Goal: Task Accomplishment & Management: Complete application form

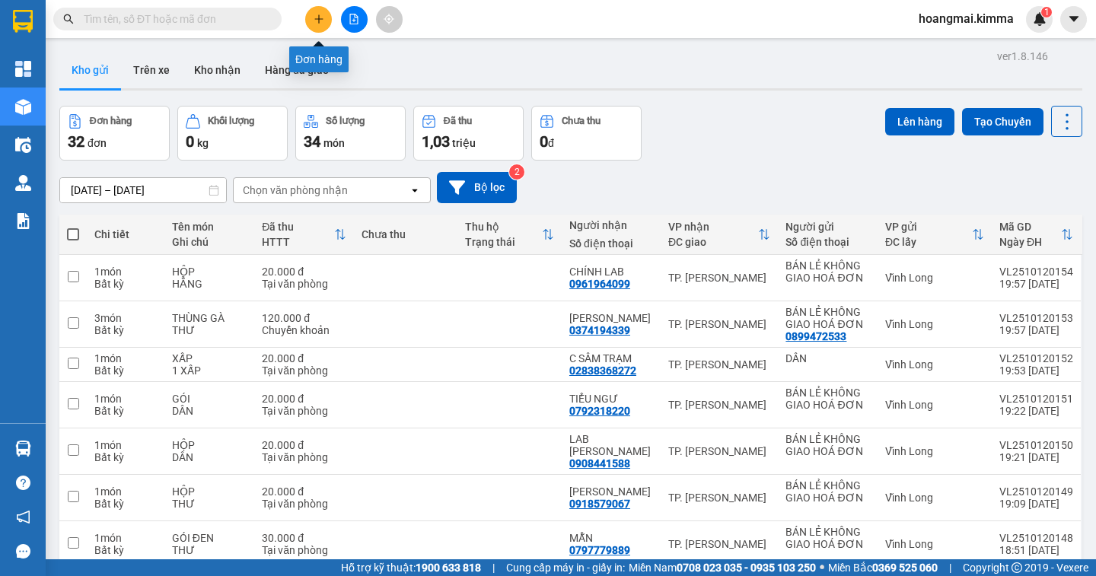
click at [322, 24] on button at bounding box center [318, 19] width 27 height 27
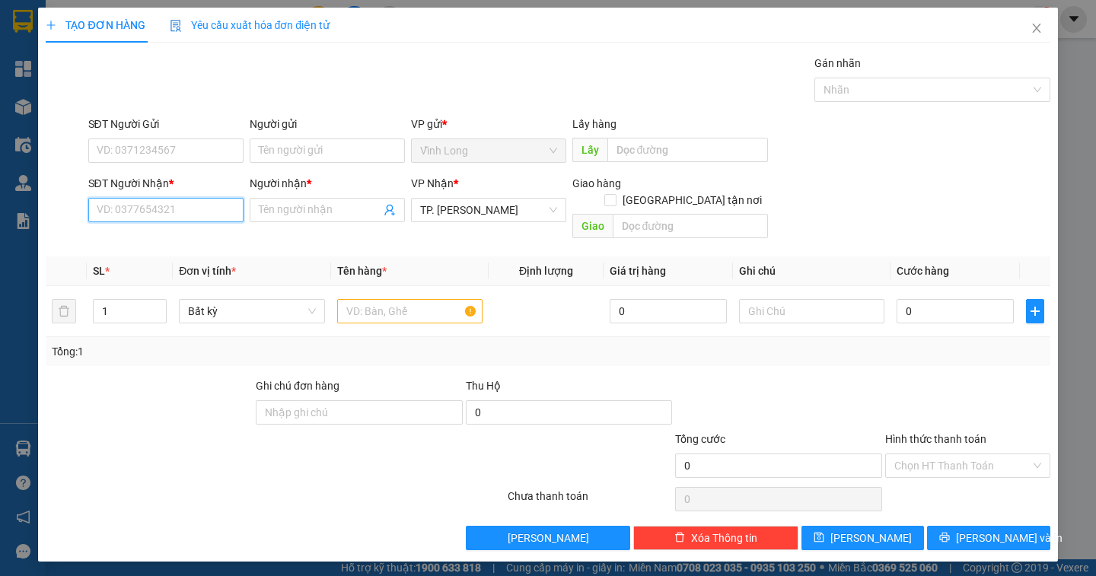
click at [207, 209] on input "SĐT Người Nhận *" at bounding box center [165, 210] width 155 height 24
click at [295, 221] on span at bounding box center [327, 210] width 155 height 24
click at [210, 204] on input "SĐT Người Nhận *" at bounding box center [165, 210] width 155 height 24
click at [208, 239] on div "0798429350 - CHÚ KHA" at bounding box center [165, 240] width 137 height 17
type input "0798429350"
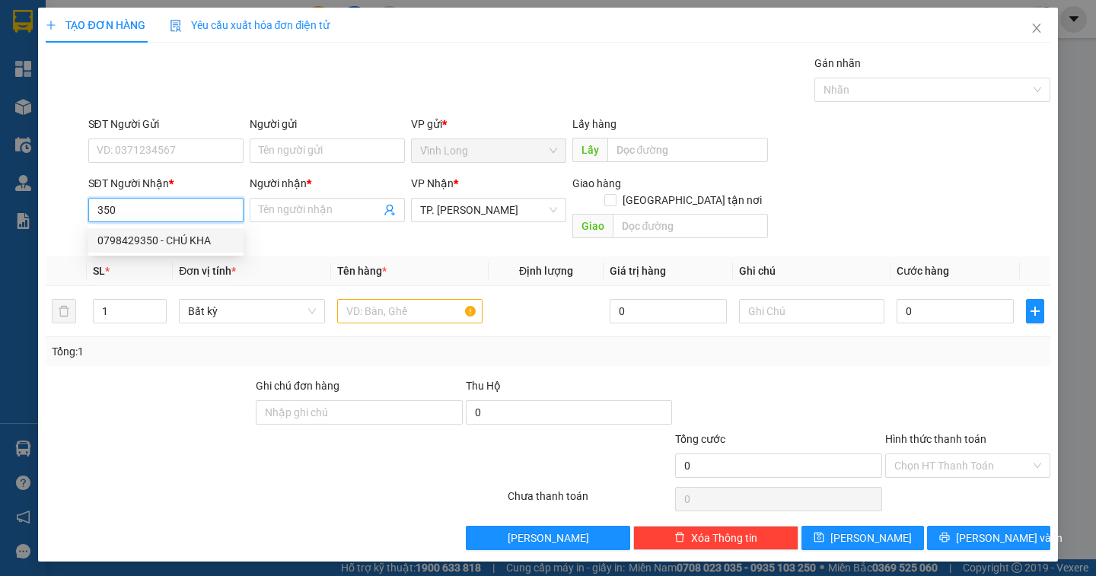
type input "CHÚ KHA"
type input "0798429350"
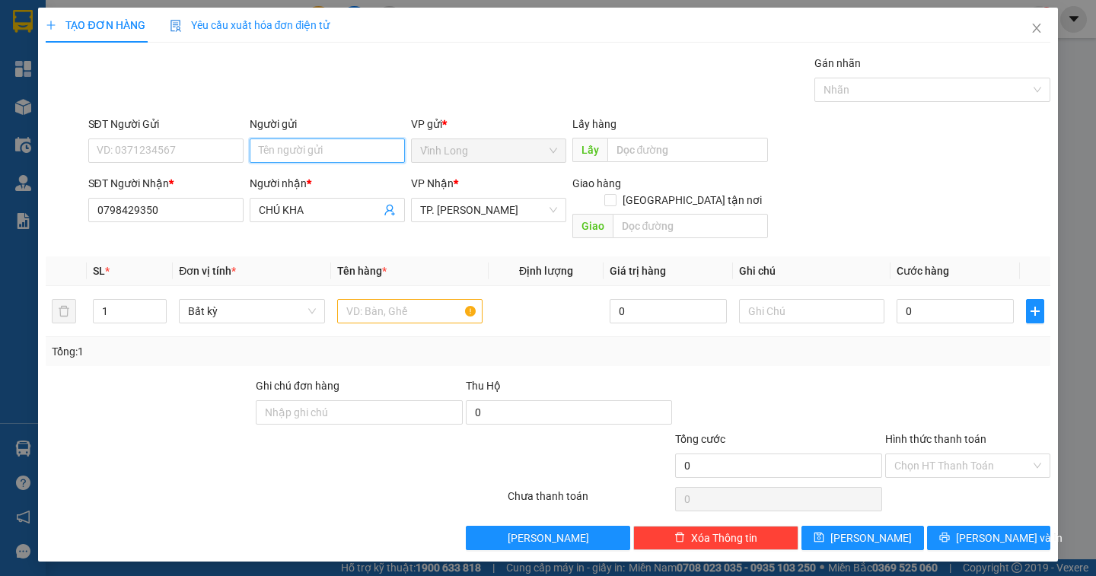
click at [301, 157] on input "Người gửi" at bounding box center [327, 151] width 155 height 24
type input "BÁN"
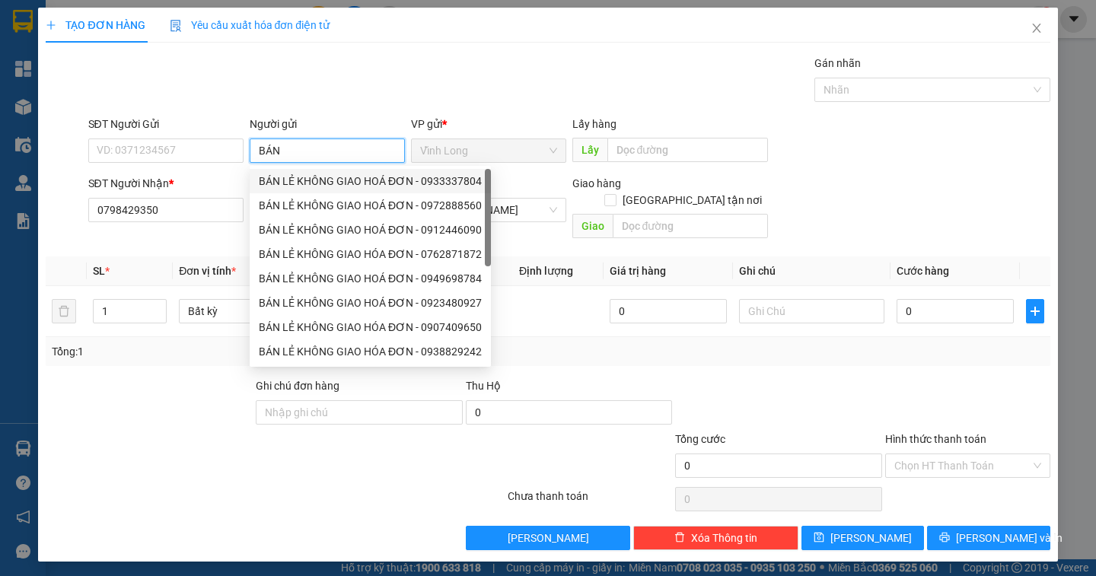
click at [295, 181] on div "BÁN LẺ KHÔNG GIAO HOÁ ĐƠN - 0933337804" at bounding box center [370, 181] width 223 height 17
type input "0933337804"
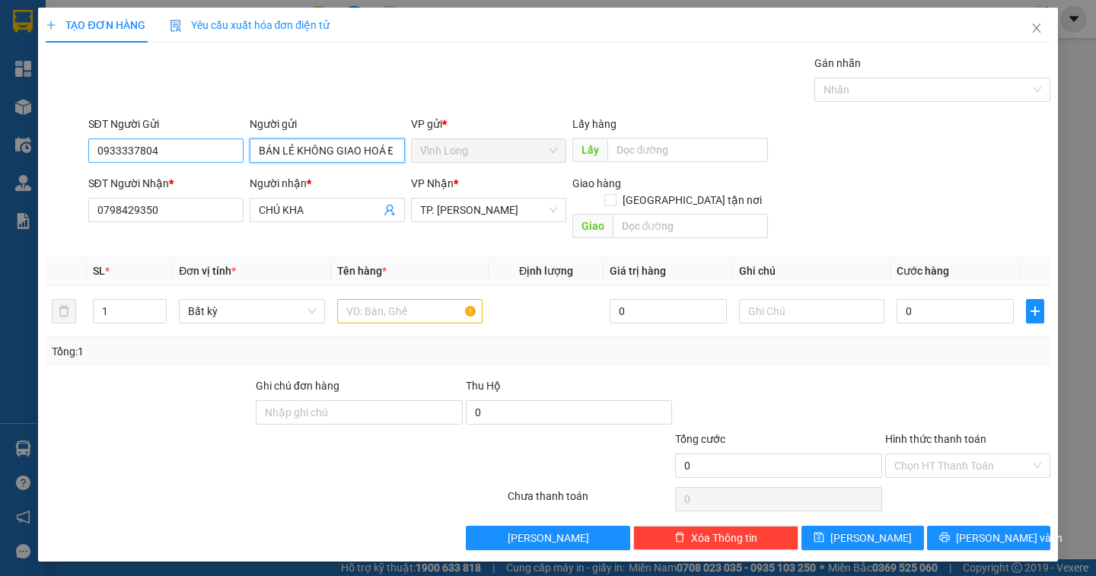
type input "BÁN LẺ KHÔNG GIAO HOÁ ĐƠN"
drag, startPoint x: 208, startPoint y: 151, endPoint x: 65, endPoint y: 147, distance: 143.2
click at [65, 147] on div "SĐT Người Gửi 0933337804 0933337804 Người gửi BÁN LẺ KHÔNG GIAO HOÁ ĐƠN VP gửi …" at bounding box center [547, 142] width 1007 height 53
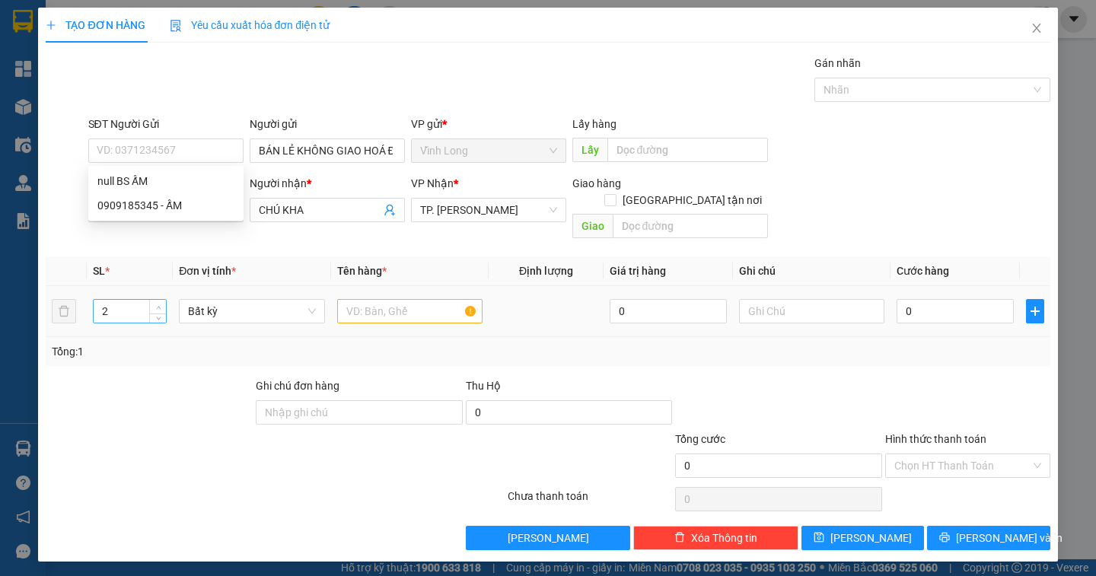
click at [160, 303] on span "up" at bounding box center [158, 307] width 9 height 9
type input "3"
click at [160, 303] on span "up" at bounding box center [158, 307] width 9 height 9
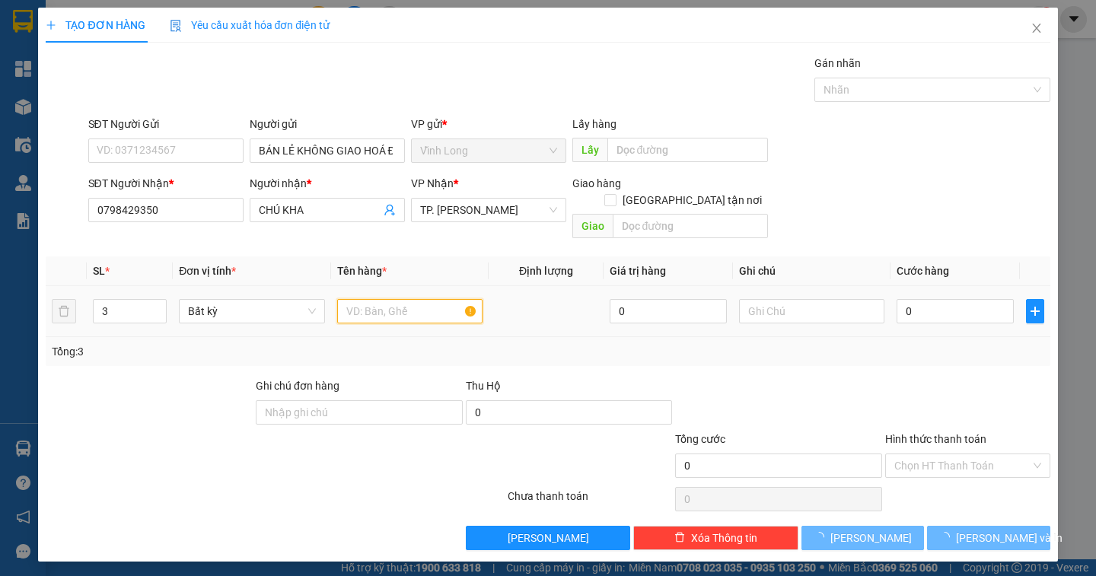
click at [354, 304] on input "text" at bounding box center [409, 311] width 145 height 24
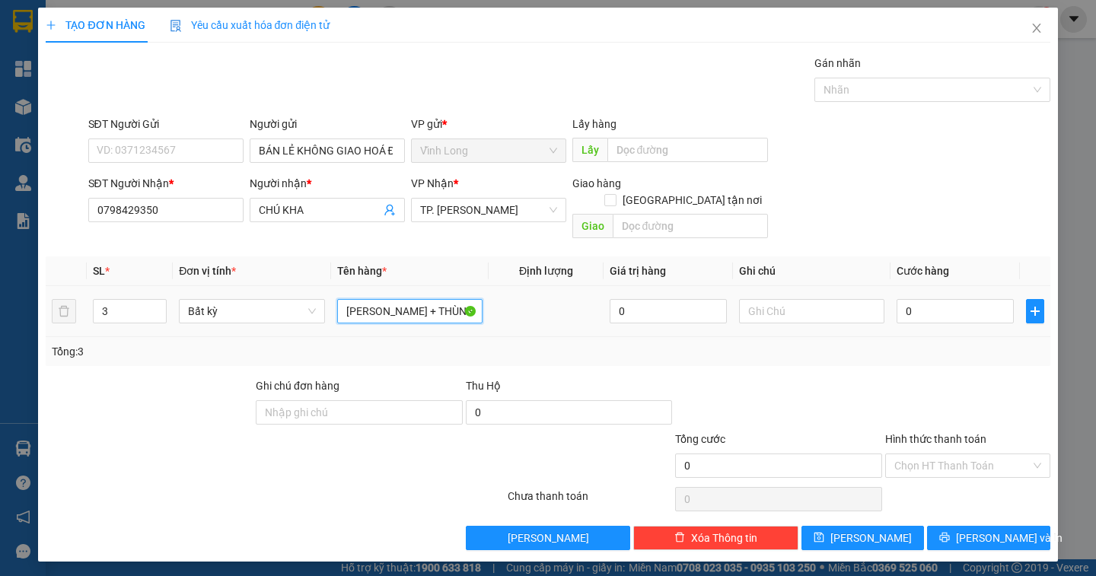
scroll to position [0, 1]
type input "THÙNG MUS + THÙNG ĐỎ"
type input "DÂN"
type input "9"
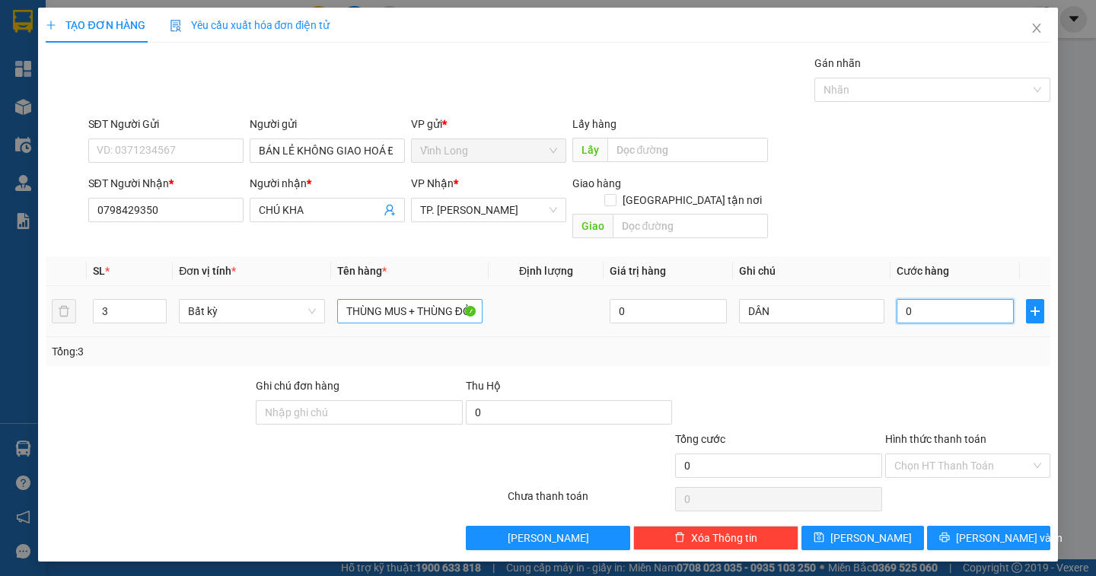
type input "9"
type input "90"
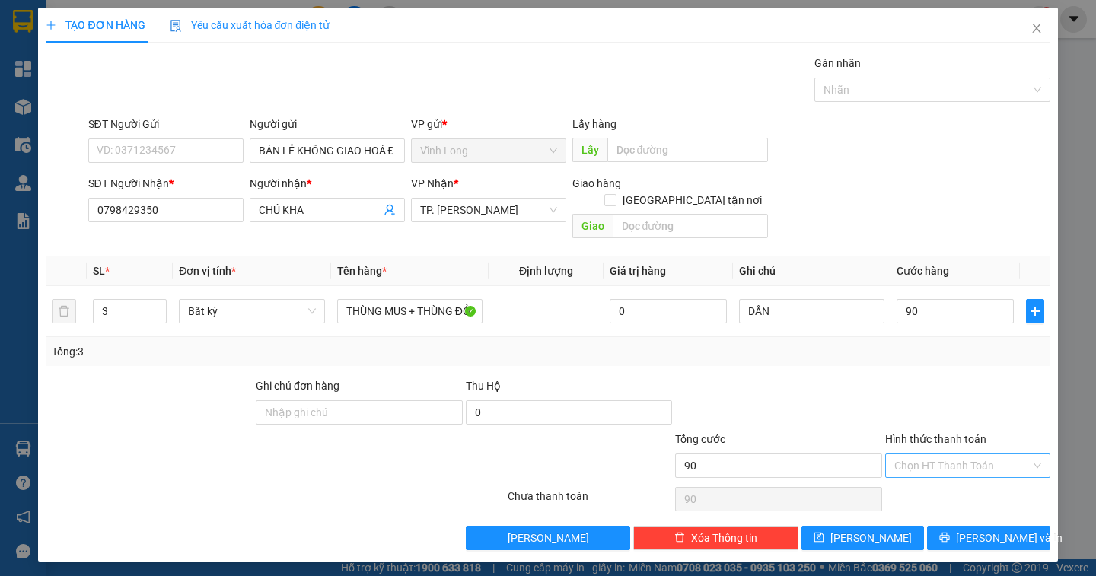
click at [937, 454] on input "Hình thức thanh toán" at bounding box center [962, 465] width 136 height 23
type input "90.000"
click at [939, 482] on div "Tại văn phòng" at bounding box center [967, 479] width 147 height 17
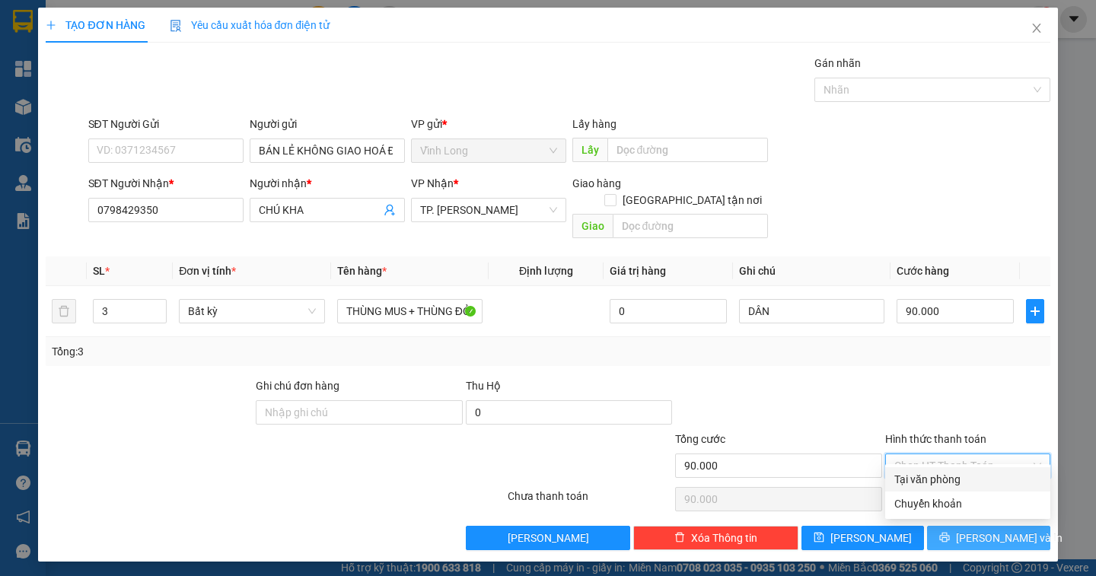
type input "0"
click at [1007, 530] on span "[PERSON_NAME] và In" at bounding box center [1009, 538] width 107 height 17
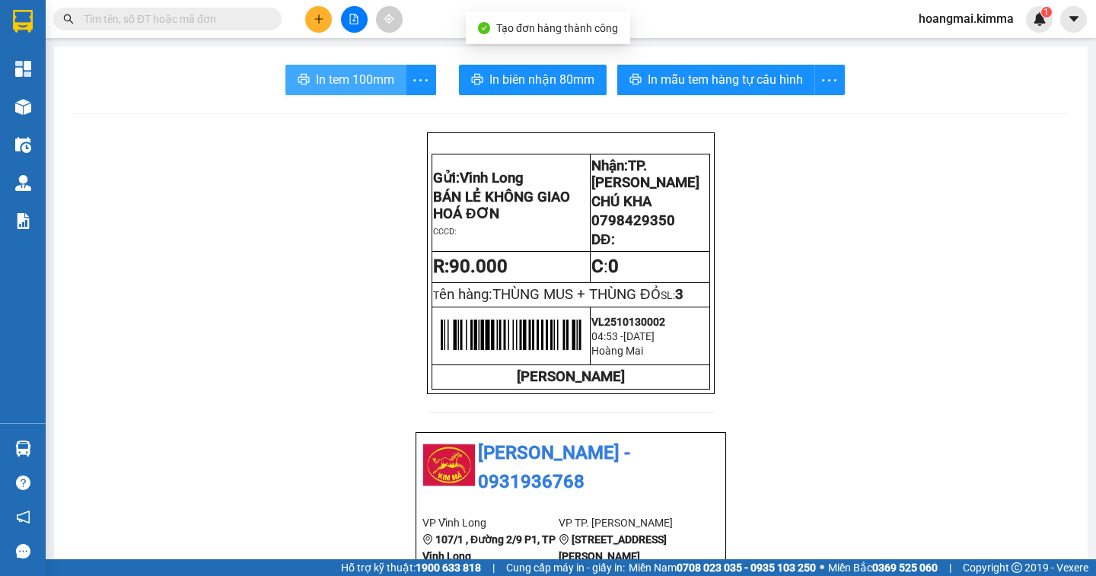
click at [365, 88] on span "In tem 100mm" at bounding box center [355, 79] width 78 height 19
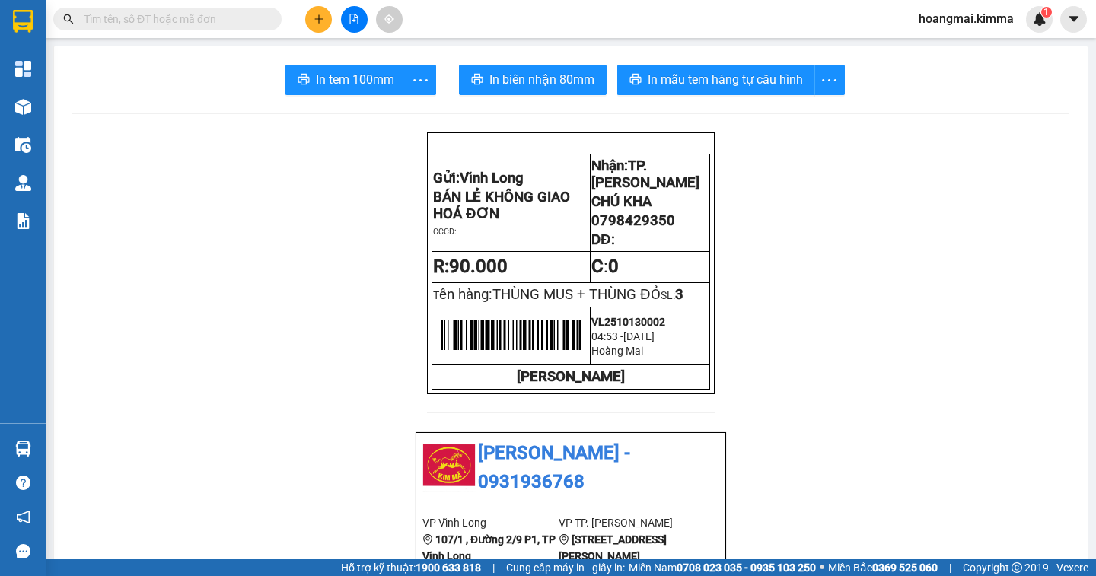
click at [325, 25] on button at bounding box center [318, 19] width 27 height 27
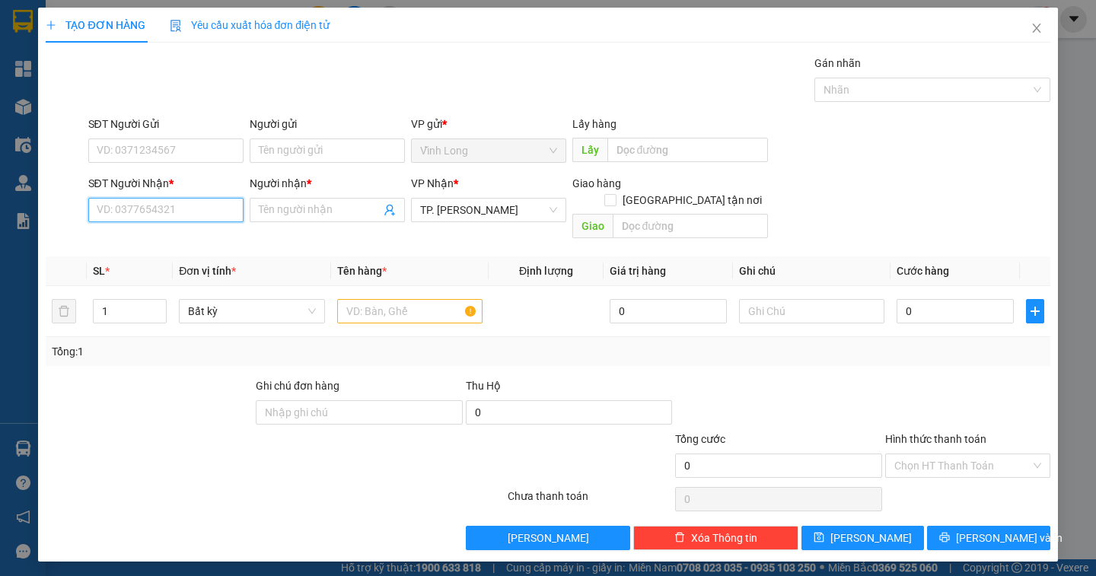
click at [163, 199] on input "SĐT Người Nhận *" at bounding box center [165, 210] width 155 height 24
type input "0906722344"
click at [193, 234] on div "0906722344 - CHỊ DUYÊN" at bounding box center [165, 240] width 137 height 17
type input "CHỊ DUYÊN"
type input "0906722344"
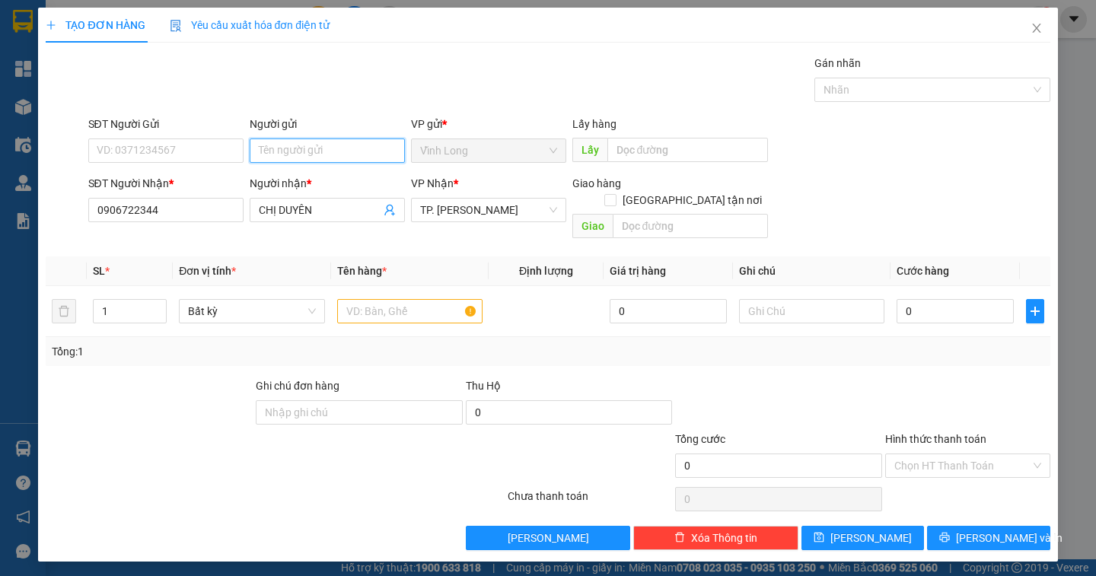
click at [303, 144] on input "Người gửi" at bounding box center [327, 151] width 155 height 24
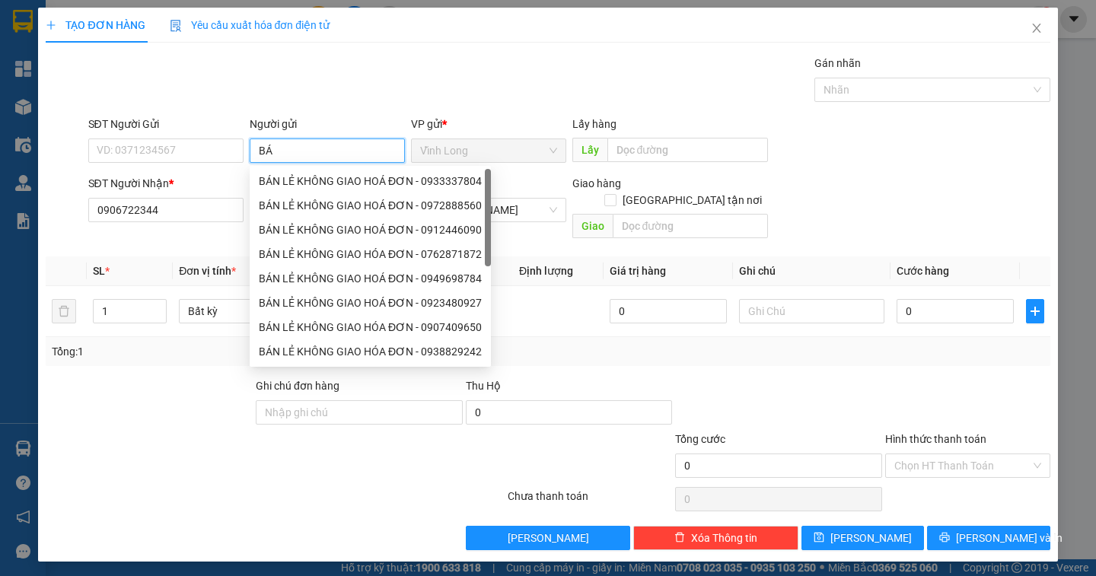
type input "BÁN"
click at [308, 179] on div "BÁN LẺ KHÔNG GIAO HOÁ ĐƠN - 0899472533" at bounding box center [370, 181] width 223 height 17
type input "0899472533"
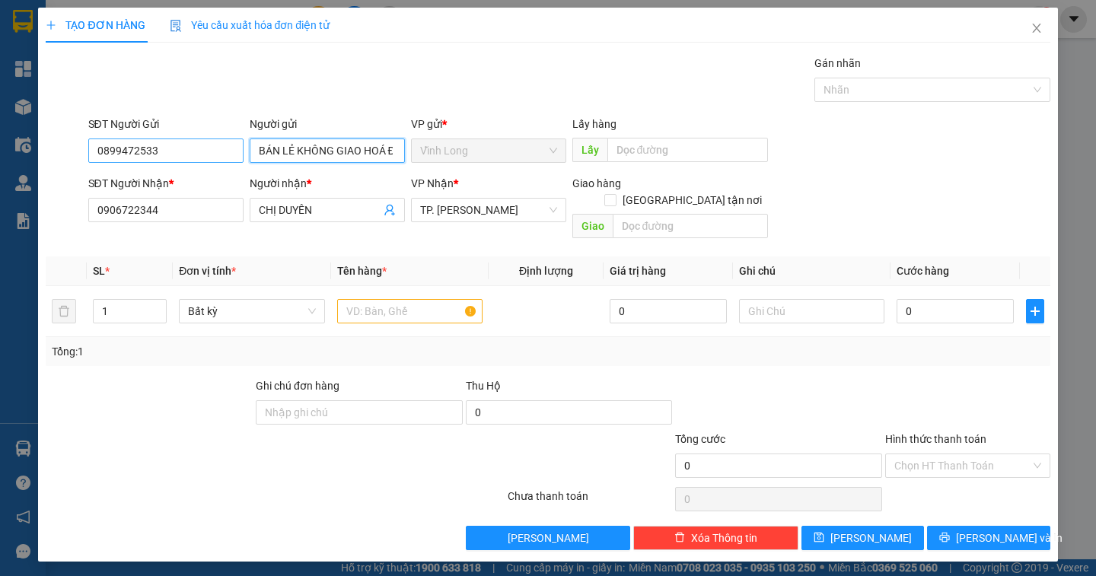
type input "BÁN LẺ KHÔNG GIAO HOÁ ĐƠN"
drag, startPoint x: 169, startPoint y: 147, endPoint x: 103, endPoint y: 161, distance: 67.8
click at [103, 161] on input "0899472533" at bounding box center [165, 151] width 155 height 24
type input "0"
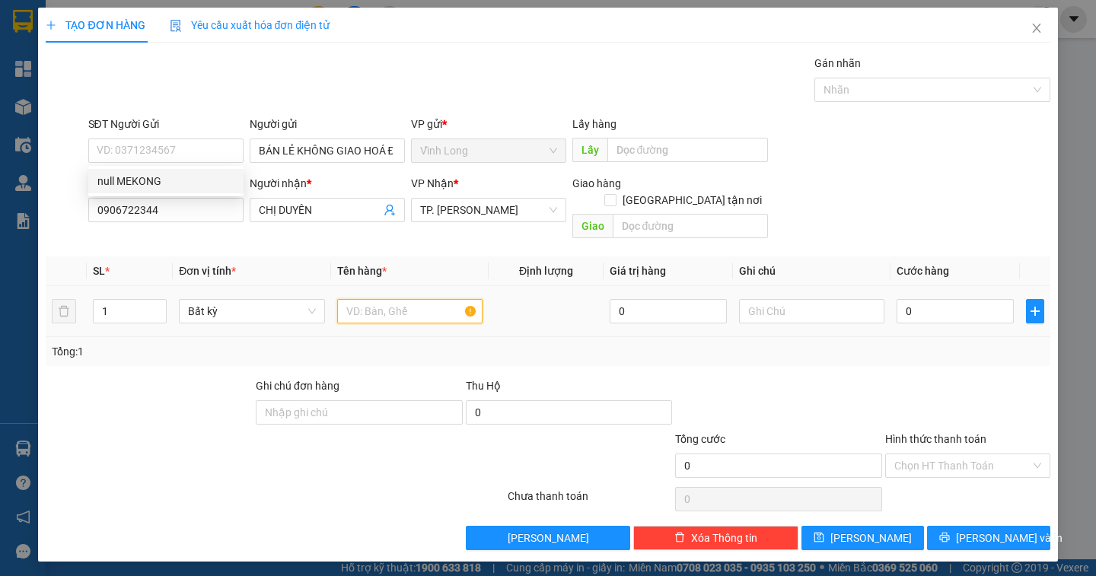
click at [385, 301] on input "text" at bounding box center [409, 311] width 145 height 24
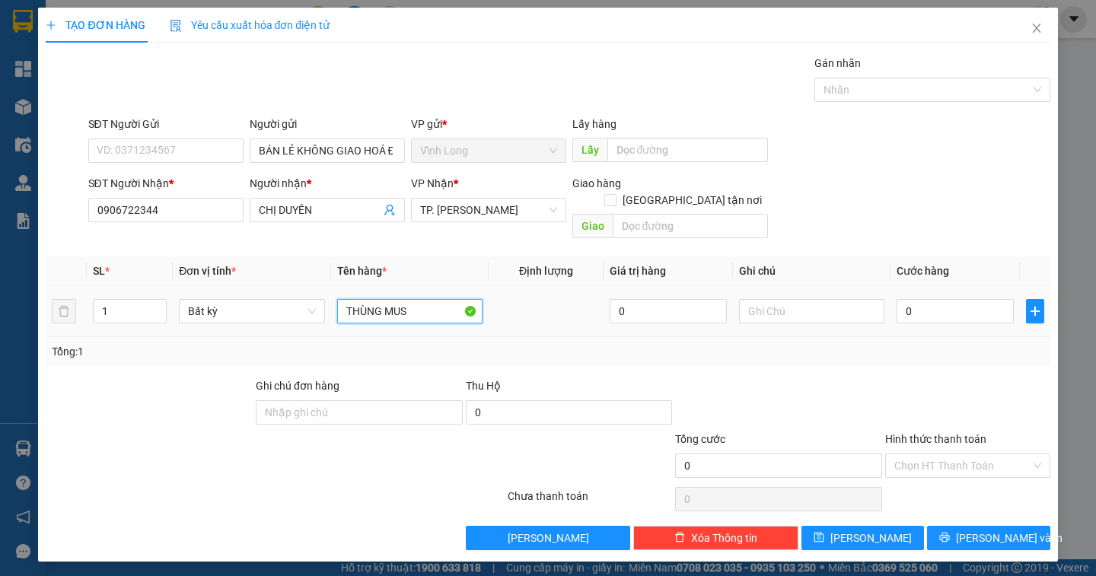
type input "THÙNG MUS"
type input "DÂN"
type input "2"
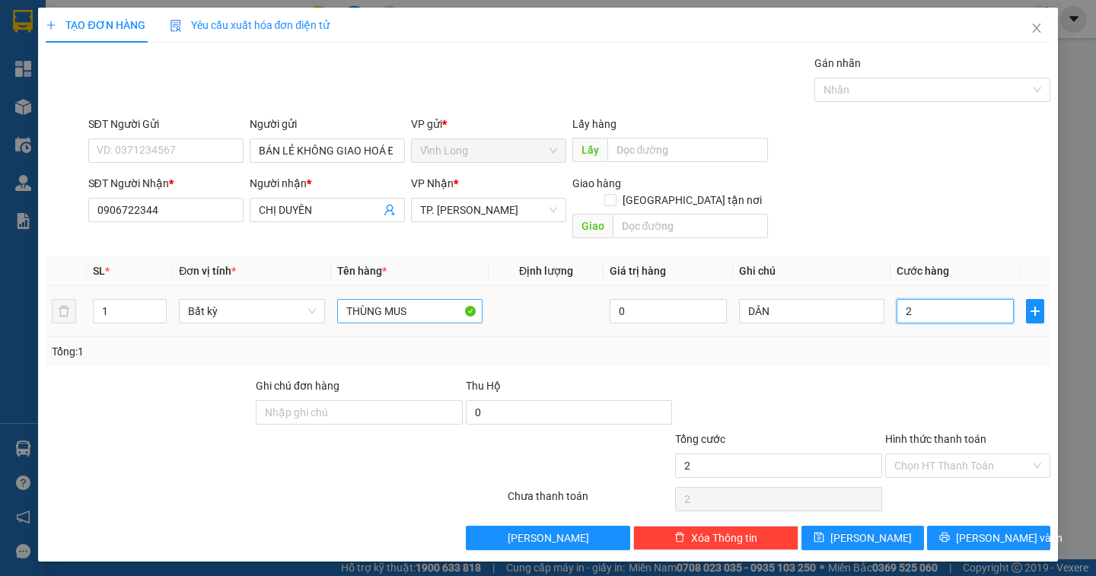
type input "20"
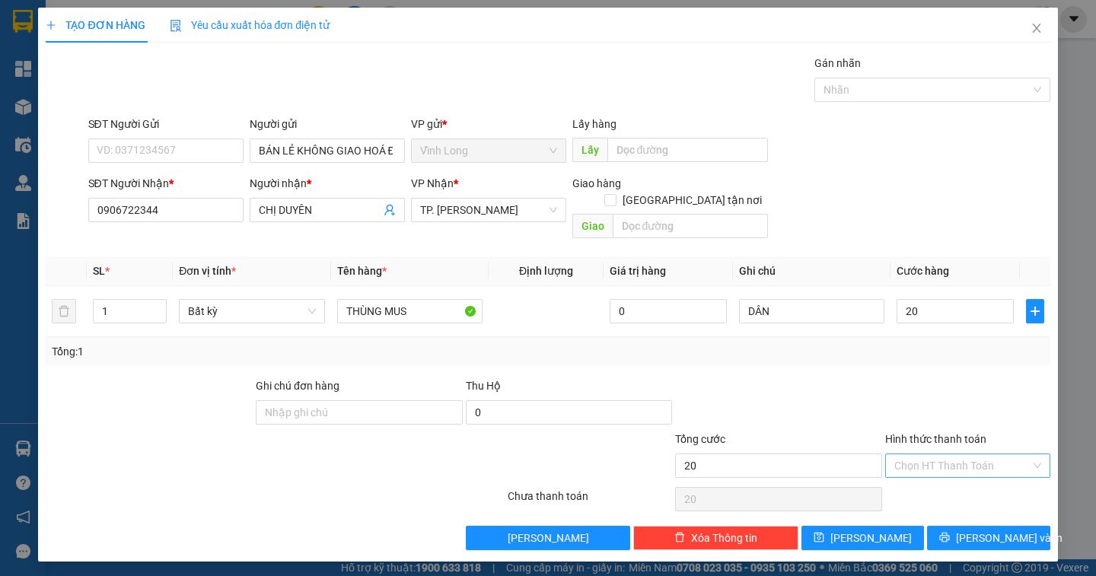
type input "20.000"
click at [941, 454] on input "Hình thức thanh toán" at bounding box center [962, 465] width 136 height 23
click at [938, 477] on div "Tại văn phòng" at bounding box center [967, 479] width 147 height 17
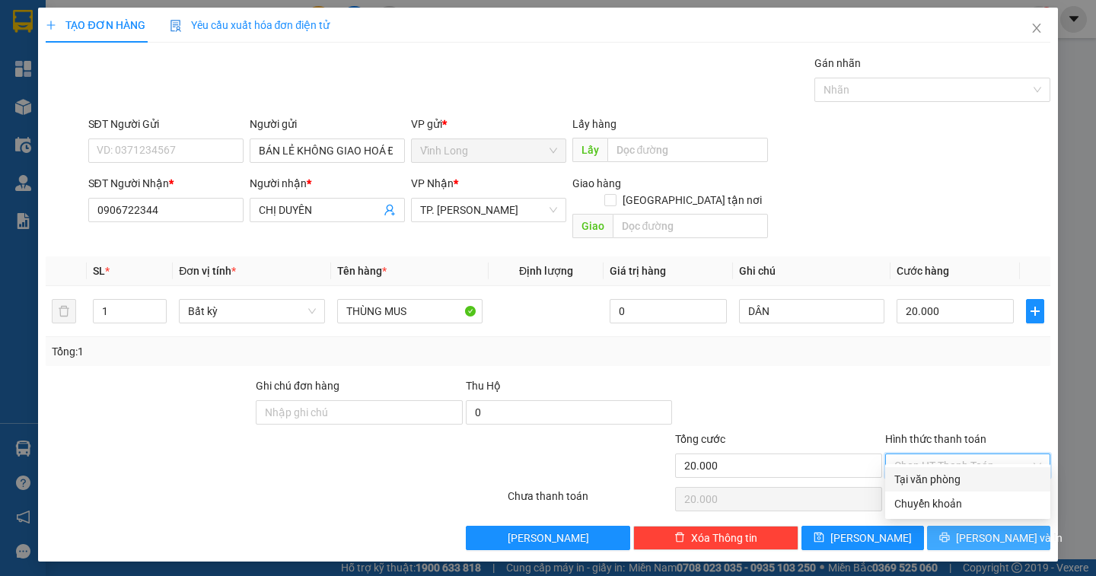
type input "0"
click at [999, 530] on span "[PERSON_NAME] và In" at bounding box center [1009, 538] width 107 height 17
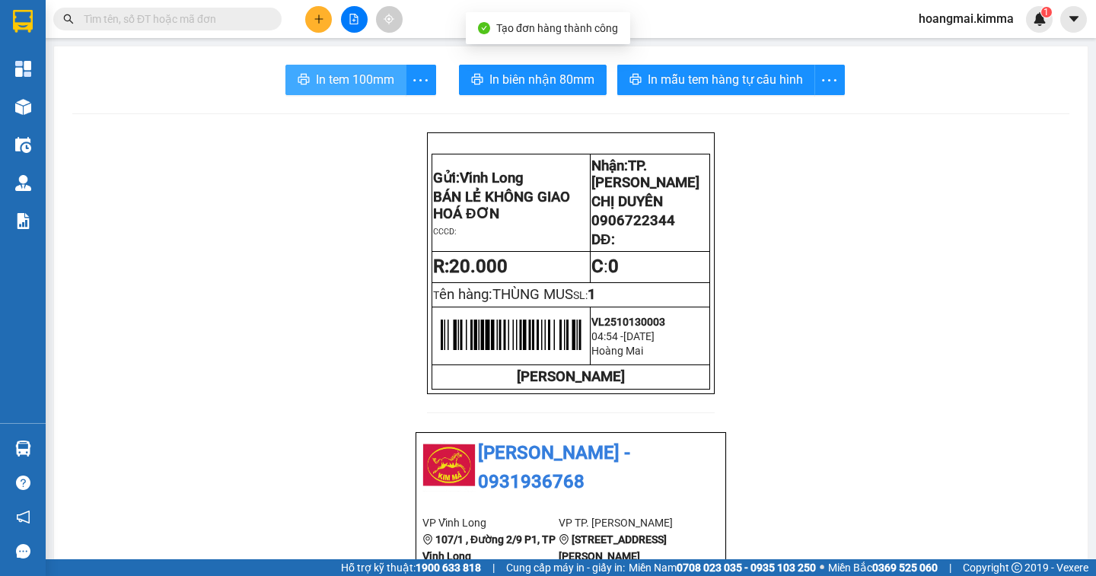
click at [363, 80] on span "In tem 100mm" at bounding box center [355, 79] width 78 height 19
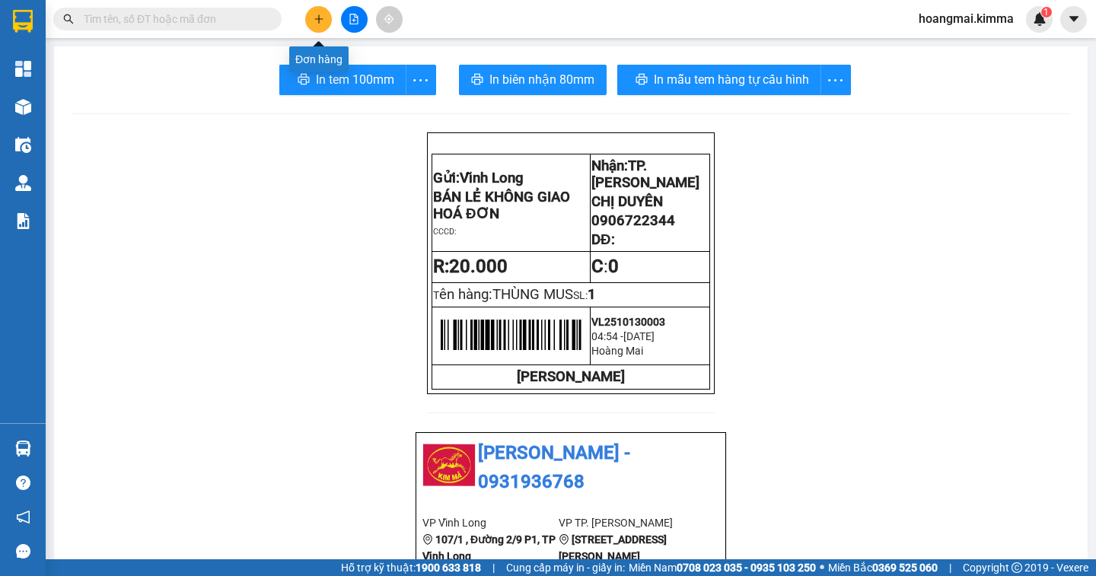
click at [311, 18] on button at bounding box center [318, 19] width 27 height 27
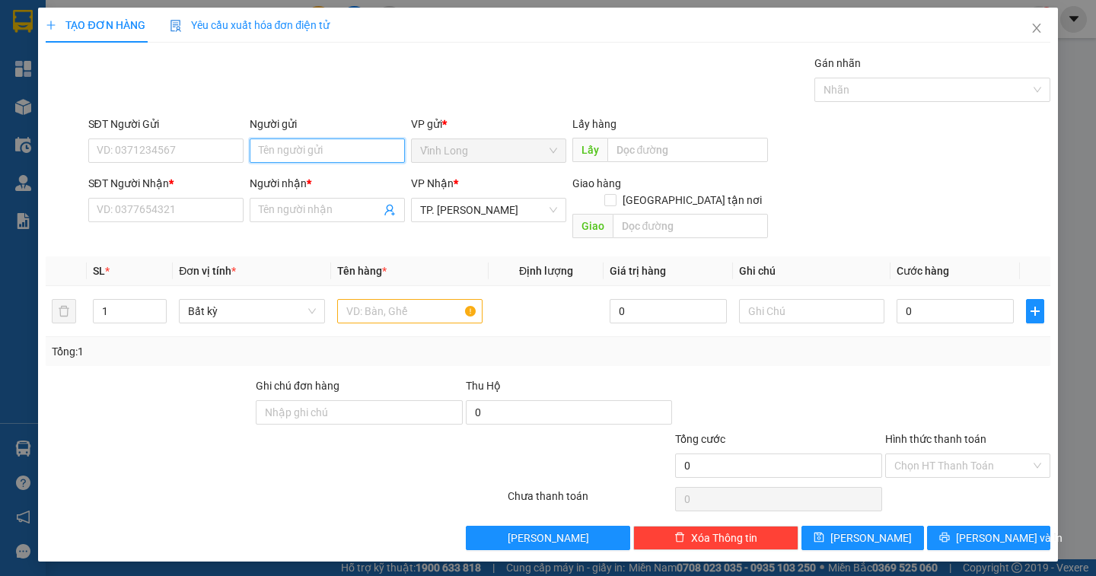
click at [280, 159] on input "Người gửi" at bounding box center [327, 151] width 155 height 24
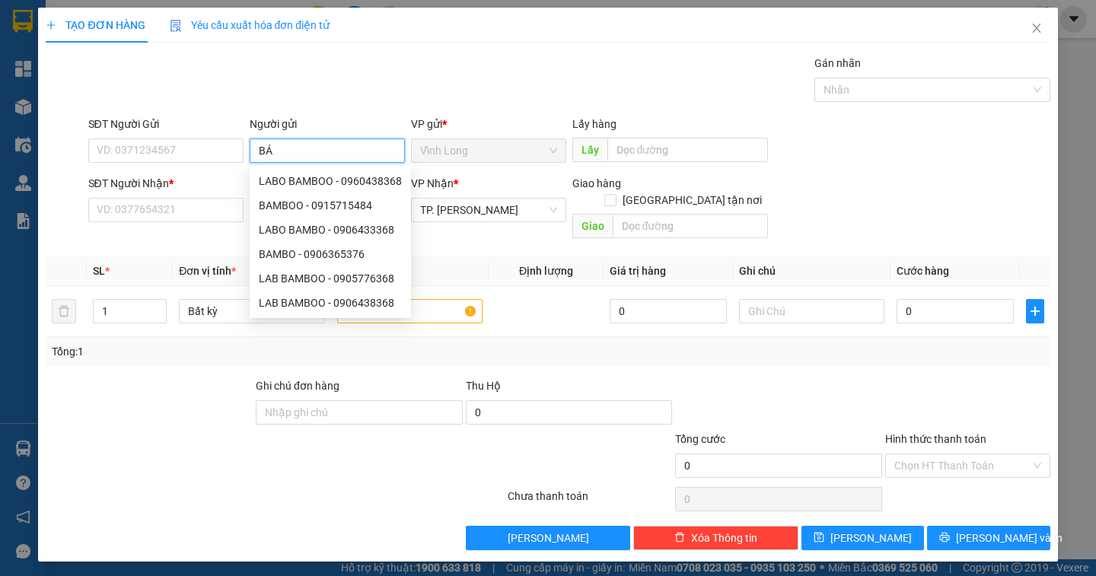
type input "BÁN"
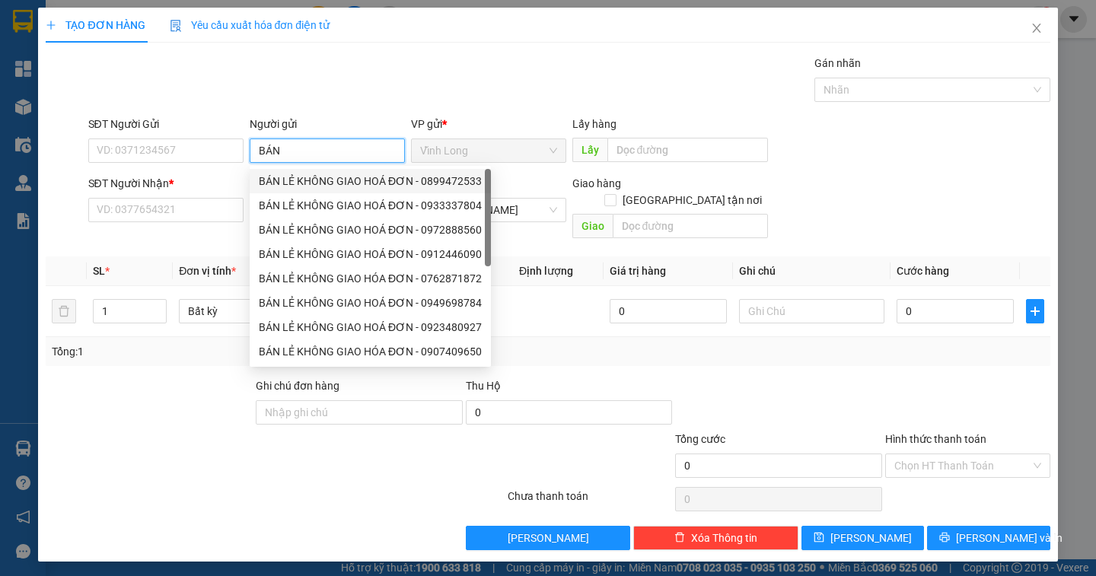
click at [303, 181] on div "BÁN LẺ KHÔNG GIAO HOÁ ĐƠN - 0899472533" at bounding box center [370, 181] width 223 height 17
type input "0899472533"
type input "BÁN LẺ KHÔNG GIAO HOÁ ĐƠN"
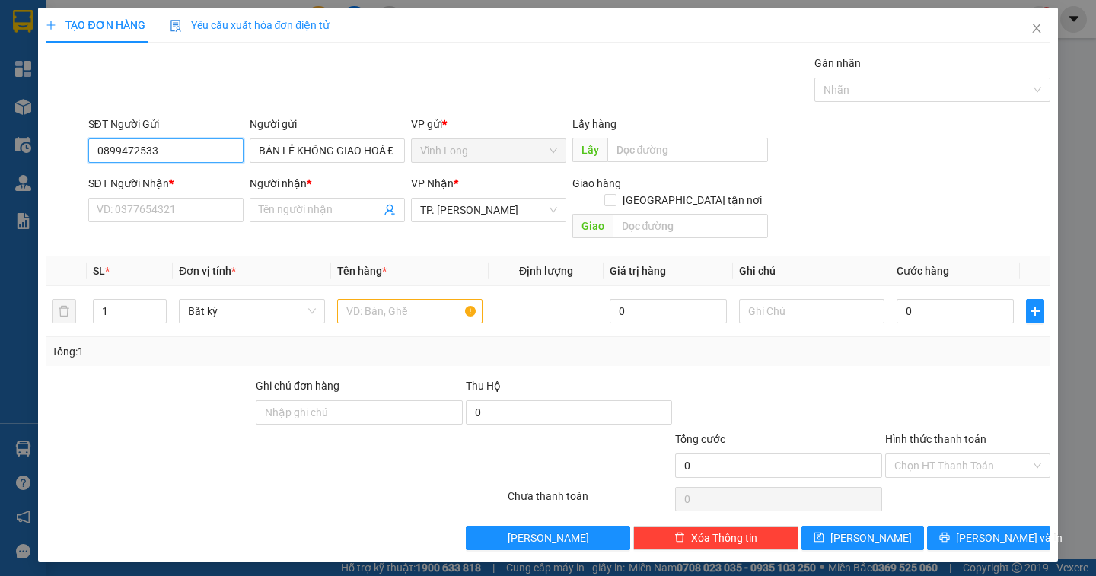
drag, startPoint x: 163, startPoint y: 152, endPoint x: 42, endPoint y: 153, distance: 121.0
click at [43, 153] on div "TẠO ĐƠN HÀNG Yêu cầu xuất hóa đơn điện tử Transit Pickup Surcharge Ids Transit …" at bounding box center [547, 285] width 1019 height 554
click at [97, 199] on input "SĐT Người Nhận *" at bounding box center [165, 210] width 155 height 24
type input "9"
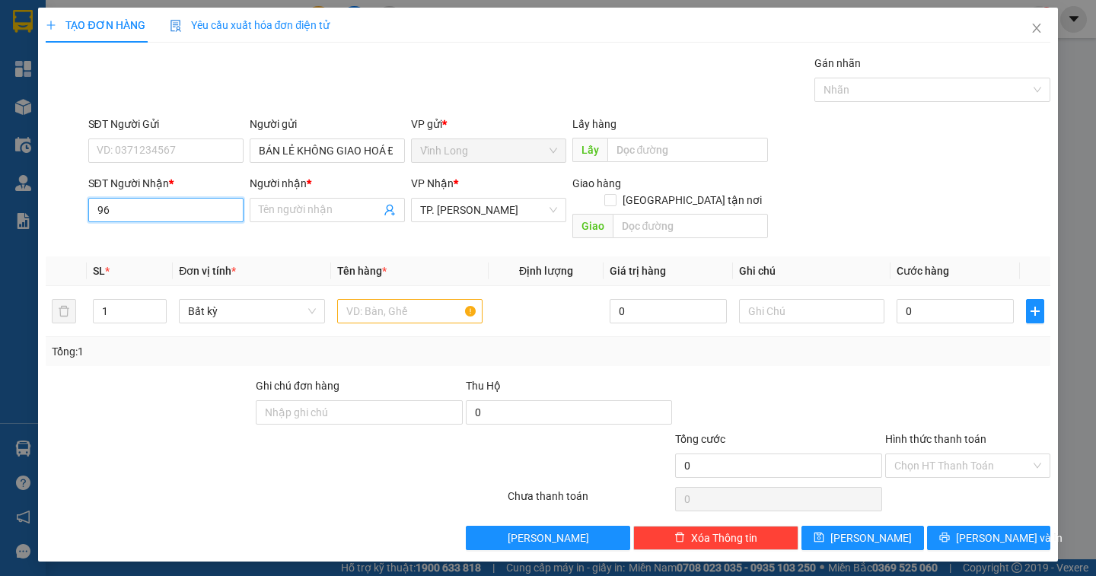
type input "9"
click at [154, 253] on div "0394125751 0394125751 - SA G" at bounding box center [165, 240] width 155 height 30
click at [131, 225] on div "SĐT Người Nhận * 5751" at bounding box center [165, 201] width 155 height 53
click at [139, 212] on input "5751" at bounding box center [165, 210] width 155 height 24
click at [120, 243] on div "0394125751 - SA G" at bounding box center [165, 240] width 137 height 17
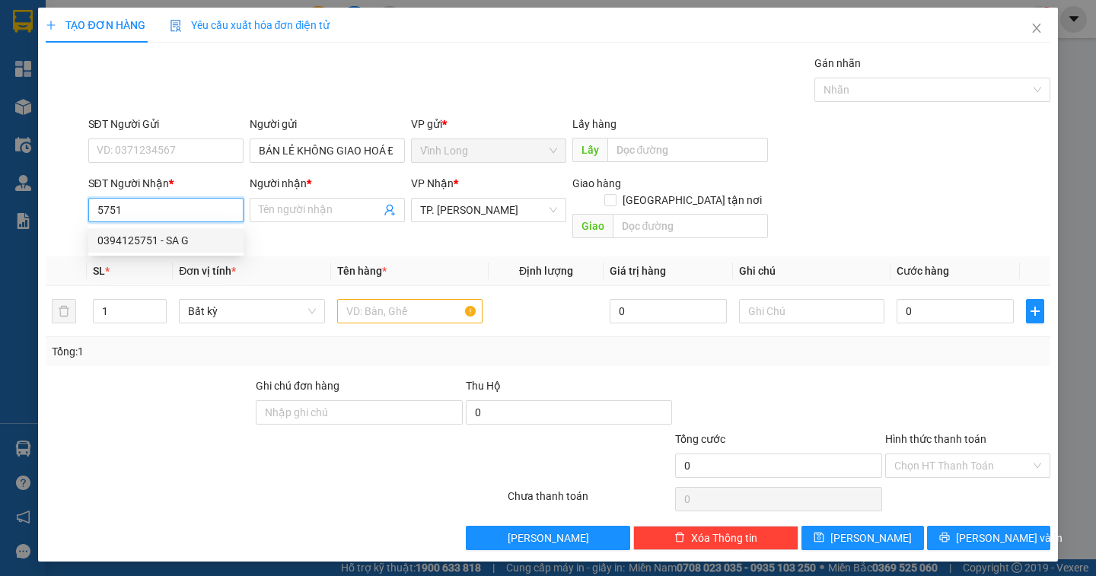
type input "0394125751"
type input "SA G"
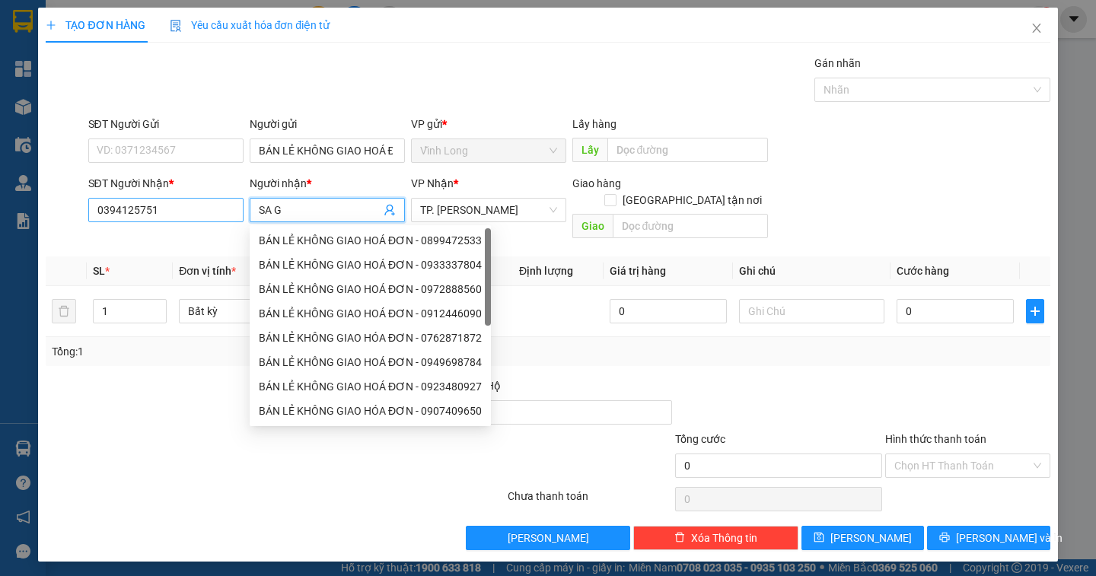
drag, startPoint x: 293, startPoint y: 218, endPoint x: 243, endPoint y: 205, distance: 52.1
click at [243, 205] on div "SĐT Người Nhận * 0394125751 Người nhận * SA G VP Nhận * TP. [PERSON_NAME] hàng …" at bounding box center [569, 210] width 968 height 70
drag, startPoint x: 285, startPoint y: 208, endPoint x: 218, endPoint y: 217, distance: 68.4
click at [218, 217] on div "SĐT Người Nhận * 0394125751 Người nhận * SA G VP Nhận * TP. [PERSON_NAME] hàng …" at bounding box center [569, 210] width 968 height 70
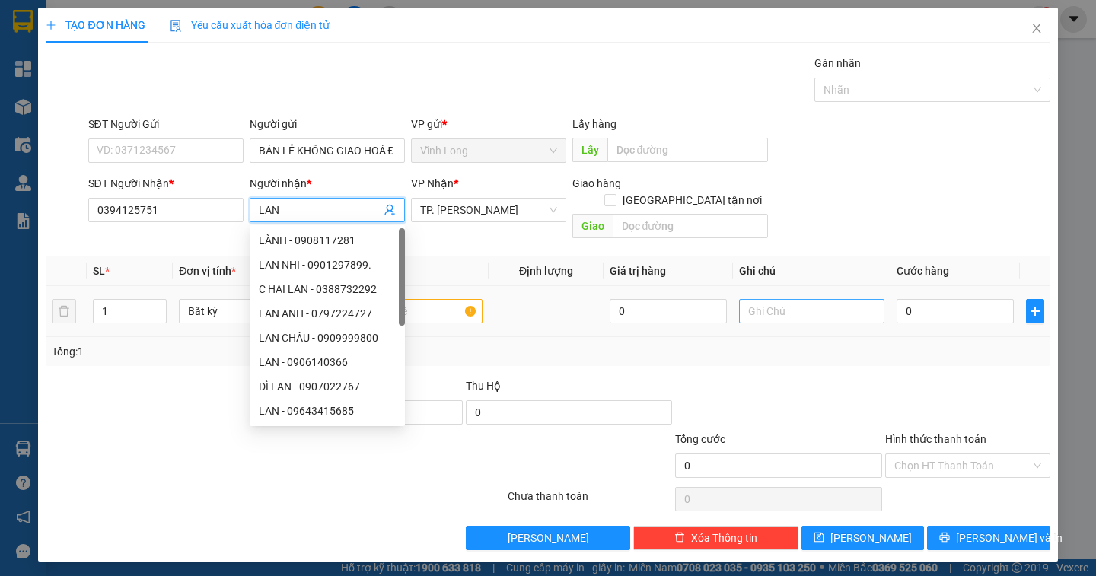
type input "LAN"
click at [764, 299] on input "text" at bounding box center [811, 311] width 145 height 24
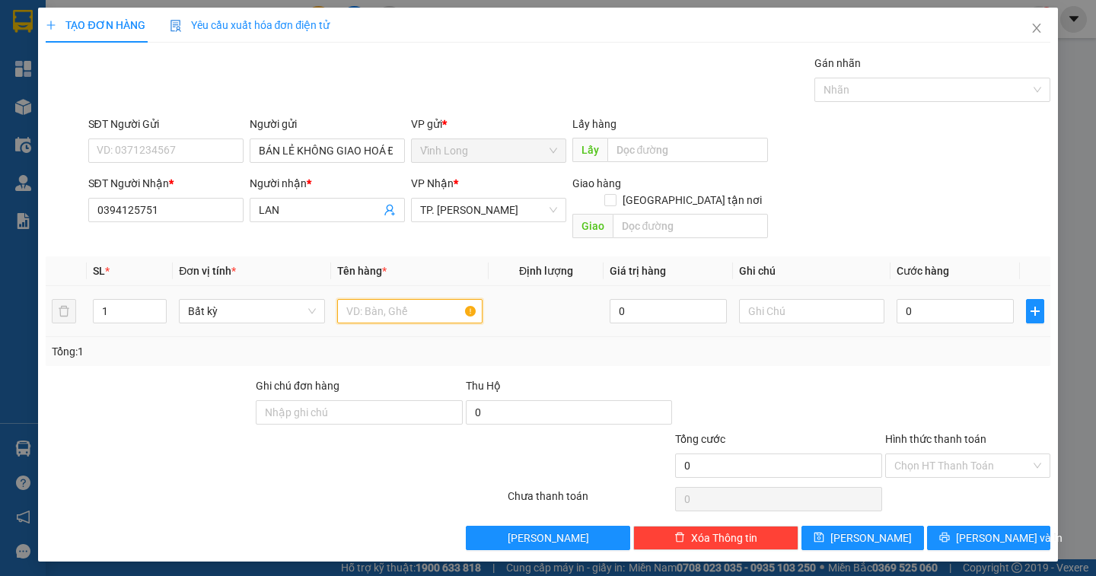
click at [436, 299] on input "text" at bounding box center [409, 311] width 145 height 24
type input "THÙNG MUS"
type input "DÂN"
type input "3"
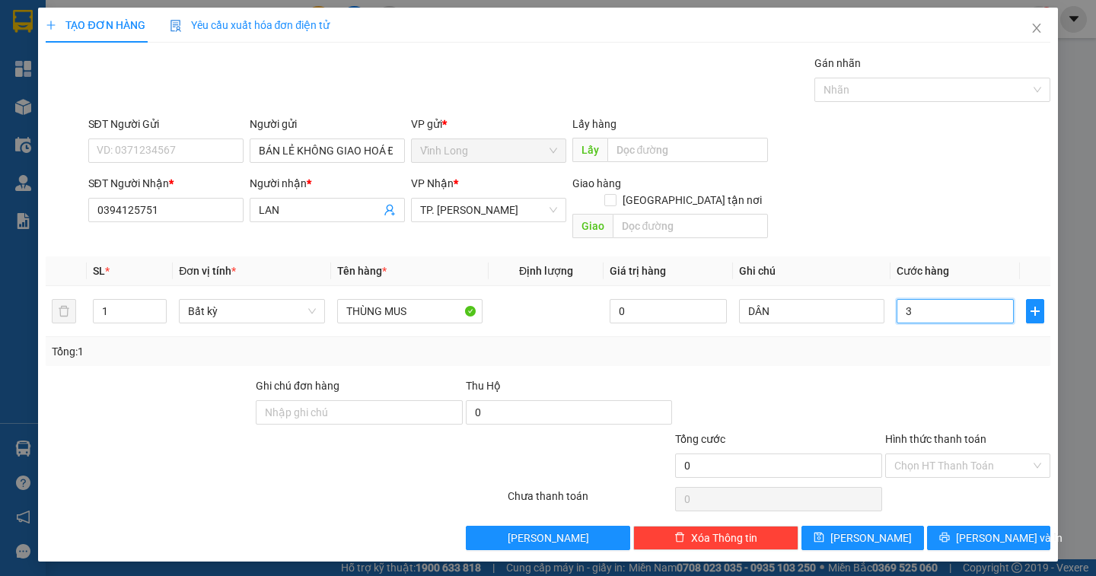
type input "3"
type input "30"
click at [942, 456] on input "Hình thức thanh toán" at bounding box center [962, 465] width 136 height 23
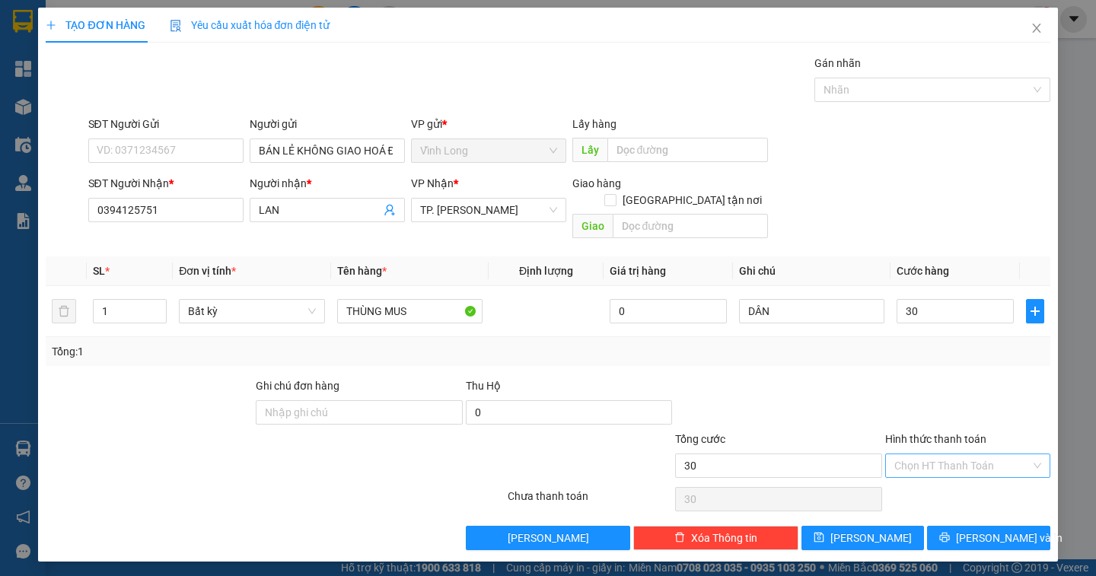
type input "30.000"
click at [936, 477] on div "Tại văn phòng" at bounding box center [967, 479] width 147 height 17
type input "0"
click at [984, 530] on span "[PERSON_NAME] và In" at bounding box center [1009, 538] width 107 height 17
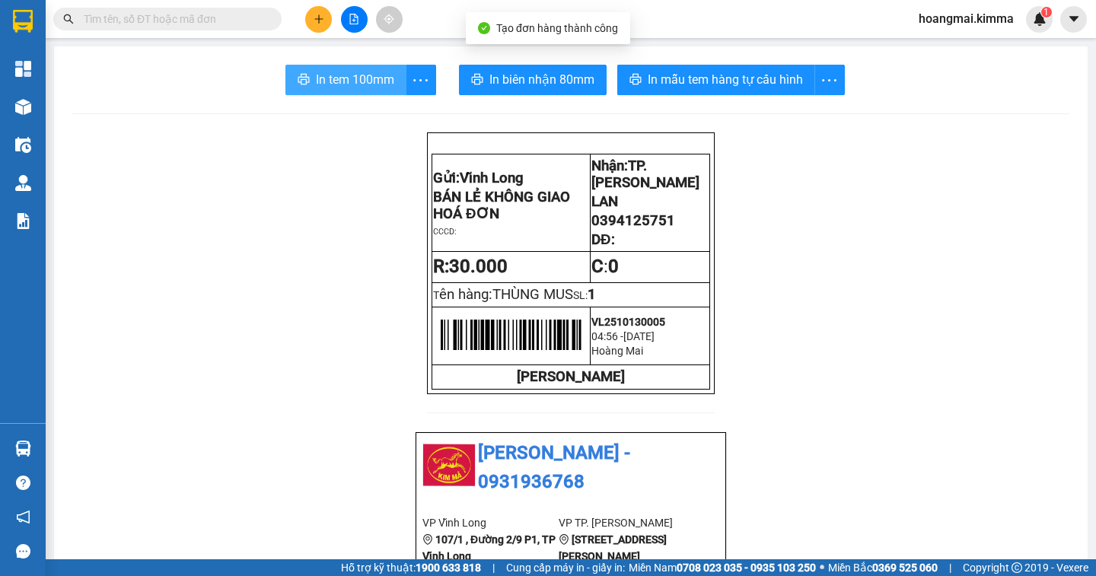
click at [331, 67] on button "In tem 100mm" at bounding box center [345, 80] width 121 height 30
